Goal: Task Accomplishment & Management: Complete application form

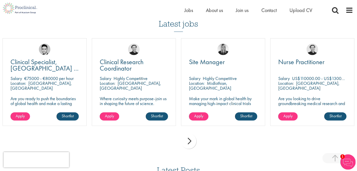
scroll to position [614, 0]
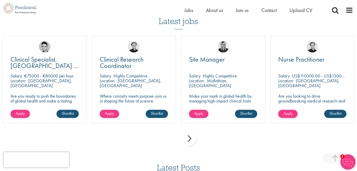
click at [191, 141] on div "next" at bounding box center [188, 138] width 15 height 15
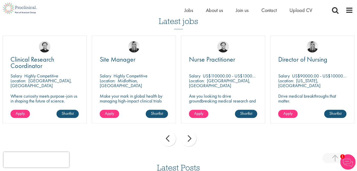
click at [191, 141] on div "next" at bounding box center [188, 138] width 15 height 15
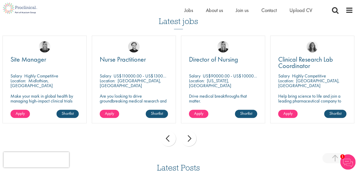
click at [191, 141] on div "next" at bounding box center [188, 138] width 15 height 15
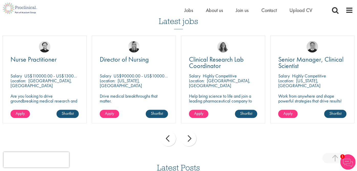
click at [191, 141] on div "next" at bounding box center [188, 138] width 15 height 15
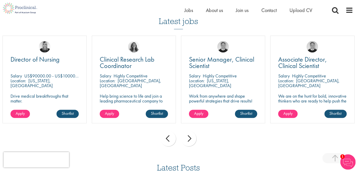
click at [191, 141] on div "next" at bounding box center [188, 138] width 15 height 15
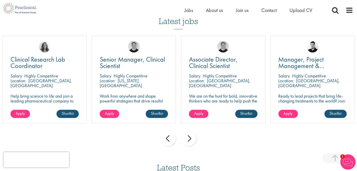
click at [191, 141] on div "next" at bounding box center [188, 138] width 15 height 15
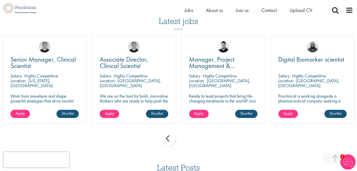
click at [166, 139] on div "prev" at bounding box center [167, 138] width 15 height 15
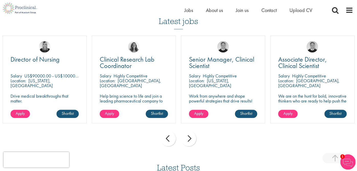
click at [166, 139] on div "prev" at bounding box center [167, 138] width 15 height 15
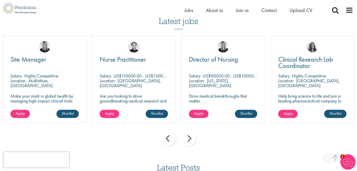
click at [166, 139] on div "prev" at bounding box center [167, 138] width 15 height 15
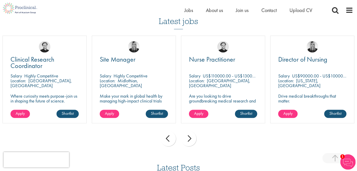
click at [166, 139] on div "prev" at bounding box center [167, 138] width 15 height 15
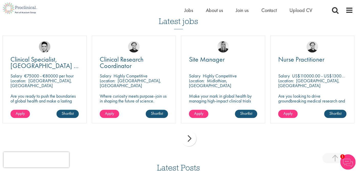
click at [133, 86] on div "Location: [GEOGRAPHIC_DATA], [GEOGRAPHIC_DATA]" at bounding box center [134, 83] width 68 height 10
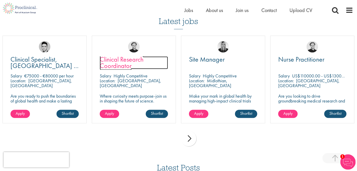
click at [130, 64] on span "Clinical Research Coordinator" at bounding box center [122, 62] width 44 height 15
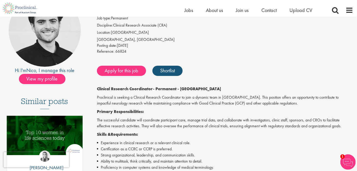
scroll to position [62, 0]
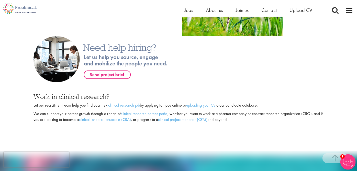
scroll to position [332, 0]
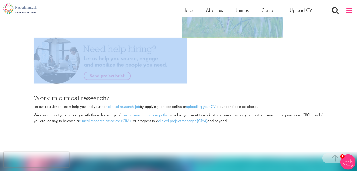
drag, startPoint x: 350, startPoint y: 66, endPoint x: 353, endPoint y: 13, distance: 54.0
click at [353, 13] on body "This website uses cookies. By continuing to use this site, you are giving your …" at bounding box center [178, 167] width 357 height 999
